Goal: Information Seeking & Learning: Compare options

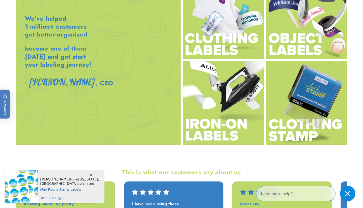
scroll to position [635, 0]
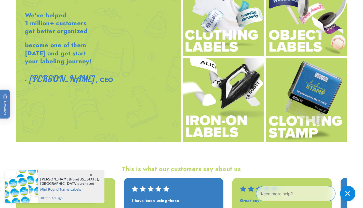
click at [304, 95] on img at bounding box center [306, 100] width 81 height 84
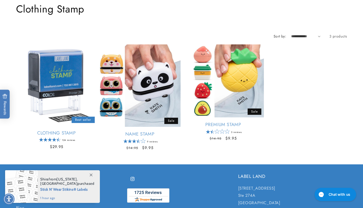
scroll to position [56, 0]
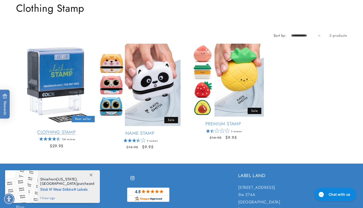
click at [46, 129] on link "Clothing Stamp" at bounding box center [56, 132] width 81 height 6
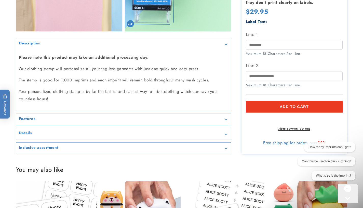
click at [47, 119] on div "Features" at bounding box center [124, 120] width 210 height 4
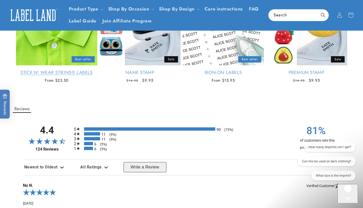
scroll to position [731, 0]
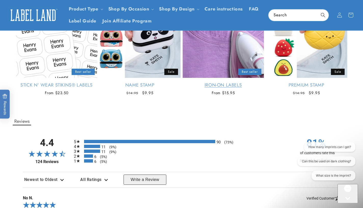
click at [195, 82] on link "Iron-On Labels" at bounding box center [223, 85] width 81 height 6
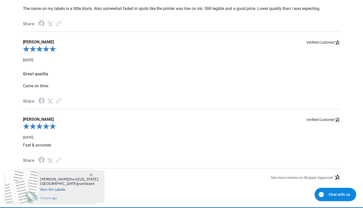
scroll to position [449, 0]
